Goal: Task Accomplishment & Management: Use online tool/utility

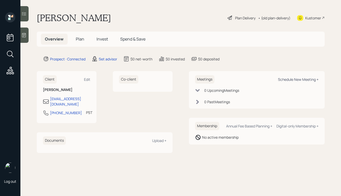
click at [289, 80] on div "Schedule New Meeting +" at bounding box center [298, 79] width 41 height 5
select select "round-robin"
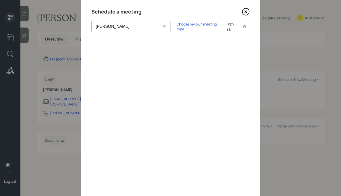
scroll to position [21, 0]
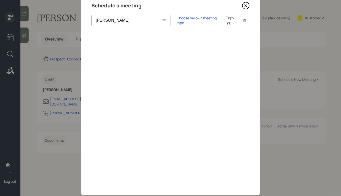
click at [245, 7] on icon at bounding box center [246, 6] width 8 height 8
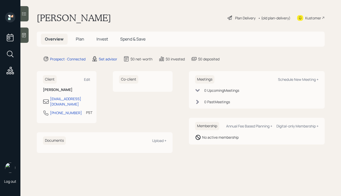
click at [26, 34] on icon at bounding box center [23, 35] width 5 height 5
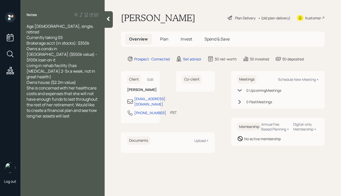
click at [83, 80] on div "Owns house ($2.2m value)" at bounding box center [63, 83] width 72 height 6
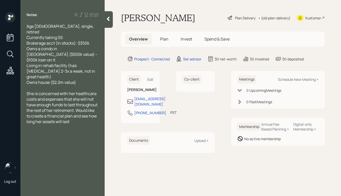
click at [106, 20] on icon at bounding box center [108, 18] width 5 height 5
